Goal: Information Seeking & Learning: Learn about a topic

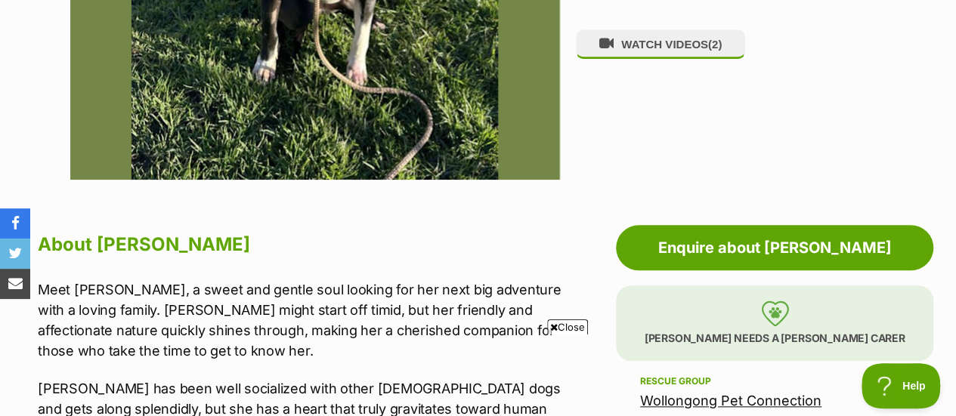
click at [560, 325] on span "Close" at bounding box center [567, 327] width 41 height 15
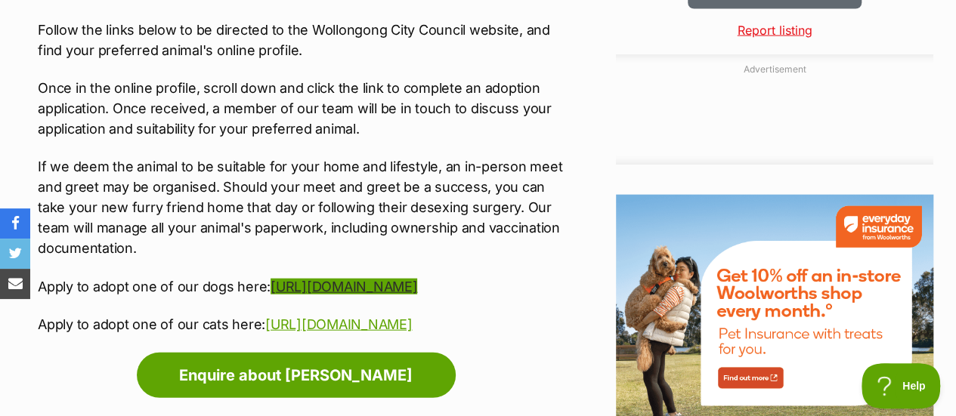
click at [361, 286] on link "https://www.wollongong.nsw.gov.au/book-and-apply/pets/find-a-pet/find-a-dog" at bounding box center [344, 287] width 147 height 16
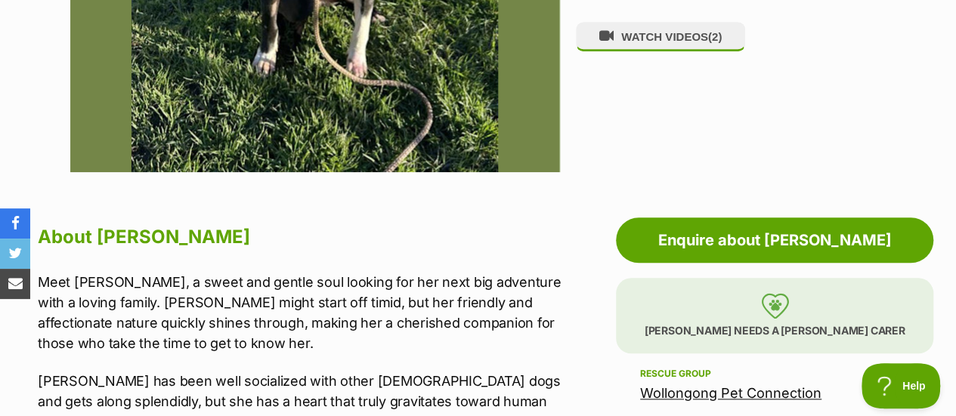
scroll to position [632, 0]
